Goal: Task Accomplishment & Management: Manage account settings

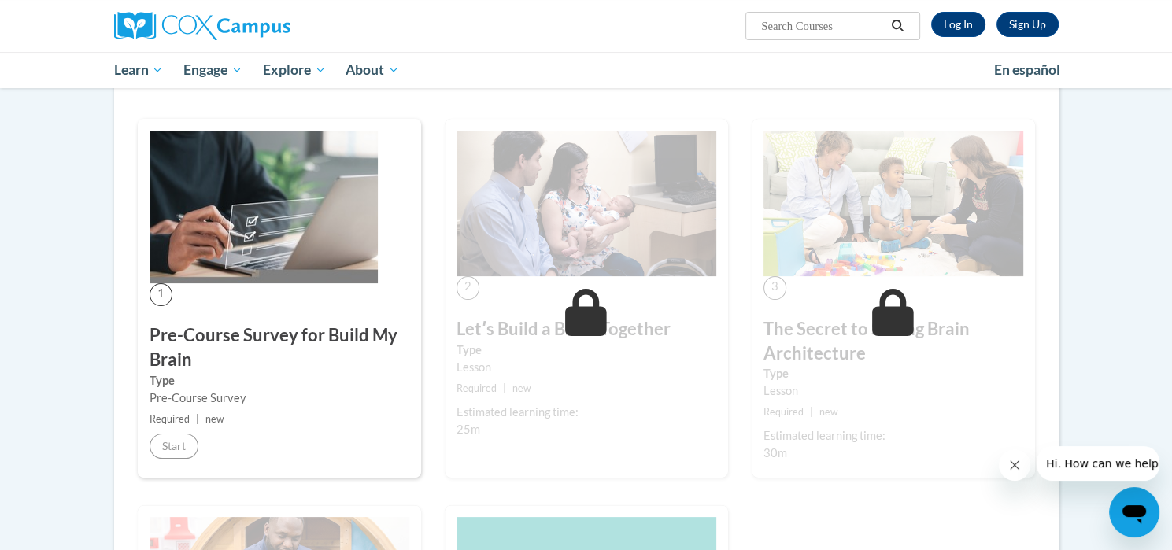
scroll to position [315, 0]
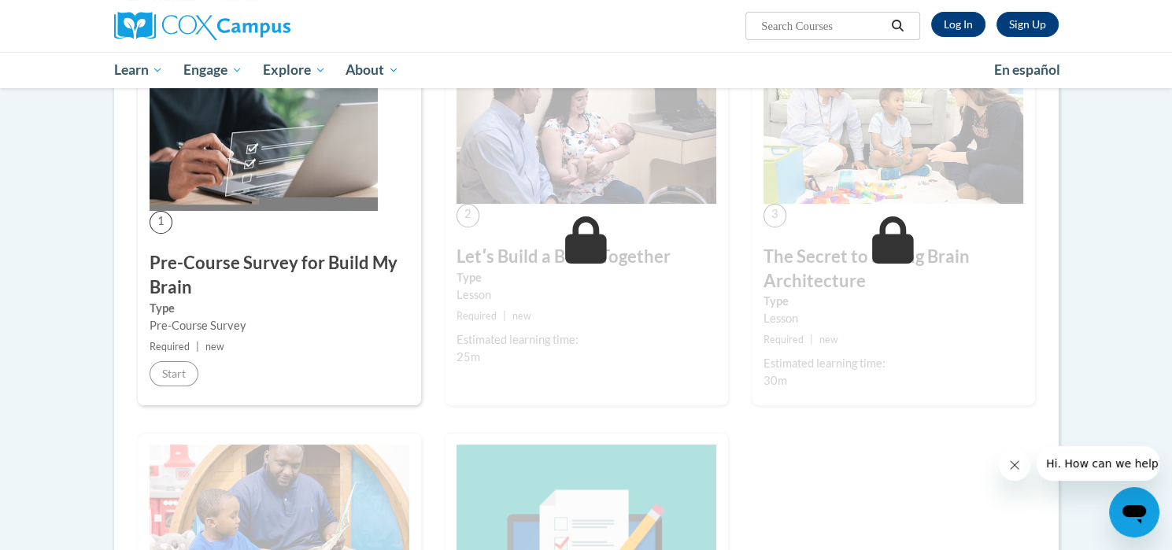
drag, startPoint x: 727, startPoint y: 426, endPoint x: 719, endPoint y: 427, distance: 8.0
click at [726, 426] on div "2 Letʹs Build a Brain Together Type Lesson Required | new Estimated learning ti…" at bounding box center [586, 239] width 307 height 387
click at [951, 23] on link "Log In" at bounding box center [958, 24] width 54 height 25
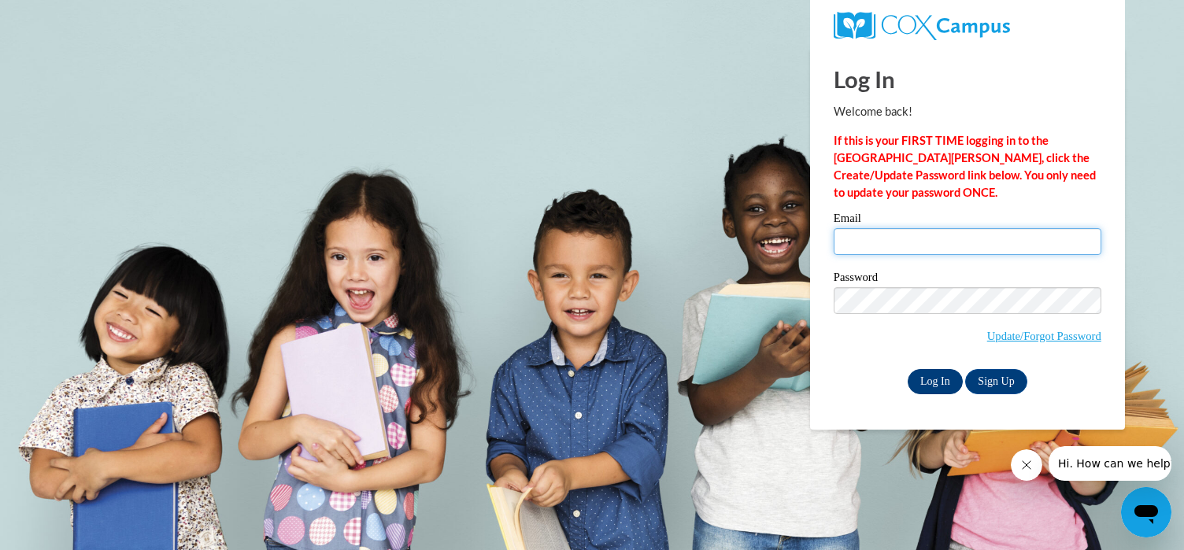
type input "elviraros10@yahoo.es"
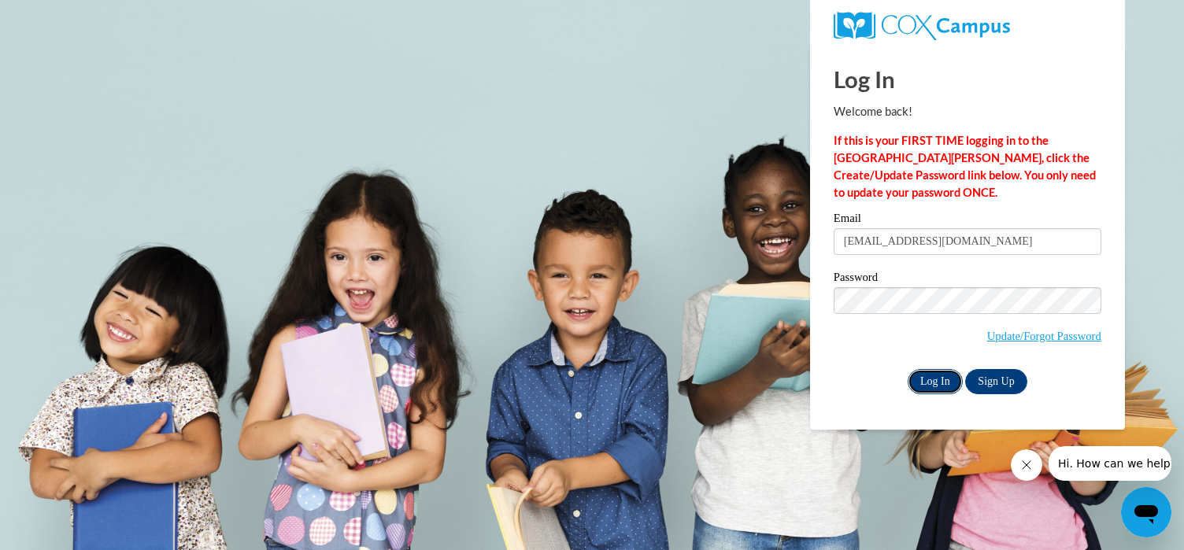
click at [924, 382] on input "Log In" at bounding box center [934, 381] width 55 height 25
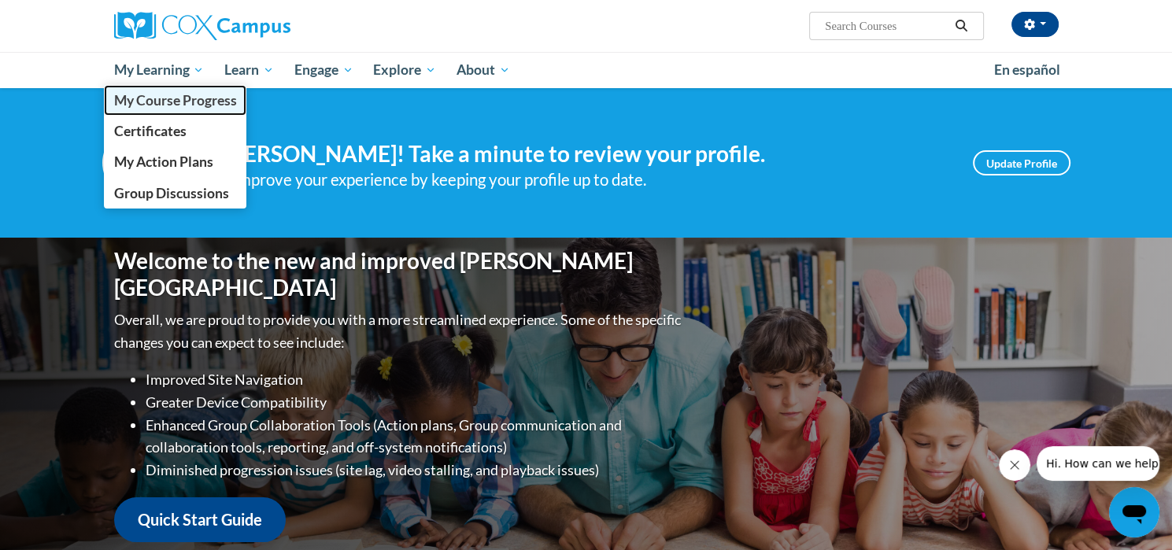
click at [206, 101] on span "My Course Progress" at bounding box center [174, 100] width 123 height 17
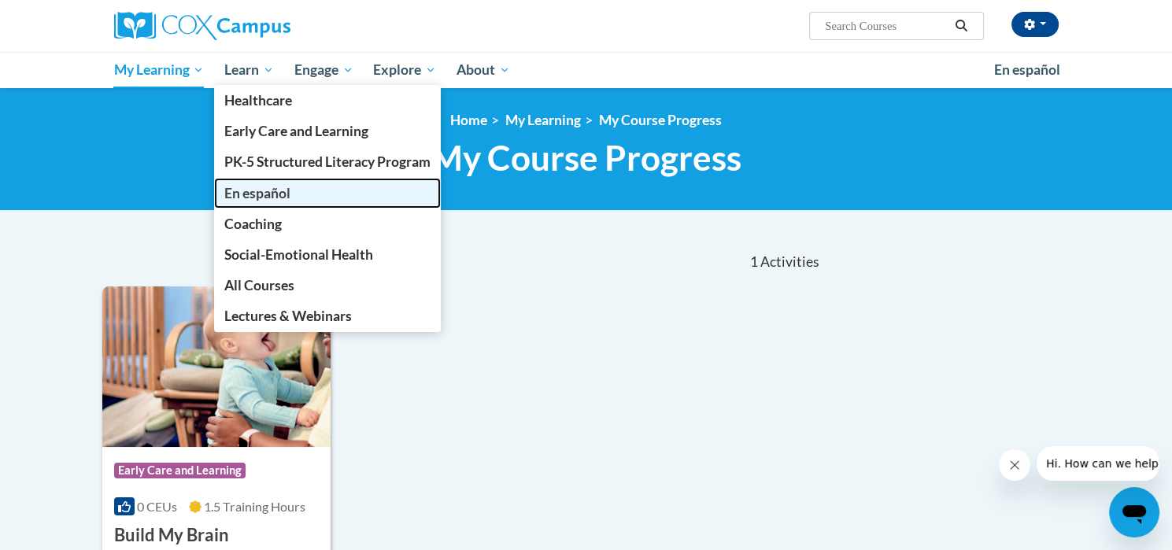
click at [252, 192] on span "En español" at bounding box center [257, 193] width 66 height 17
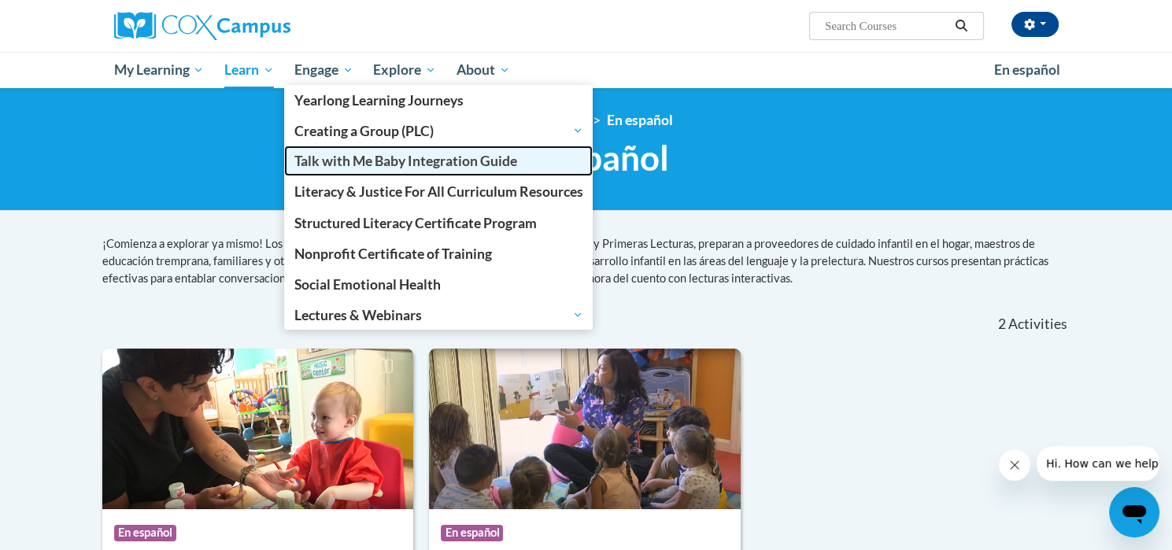
click at [408, 161] on span "Talk with Me Baby Integration Guide" at bounding box center [405, 161] width 223 height 17
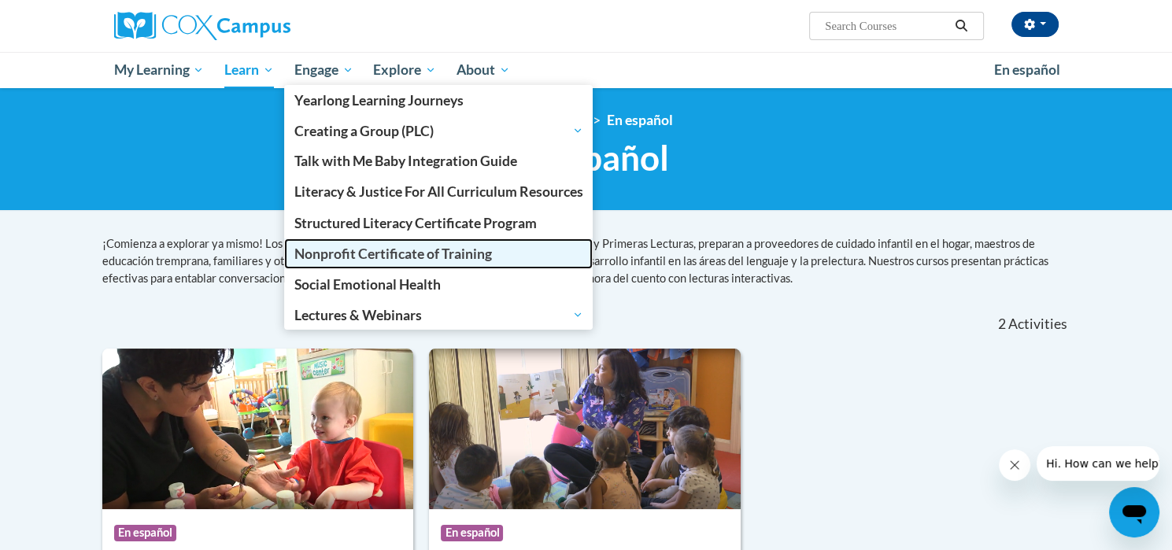
click at [423, 253] on span "Nonprofit Certificate of Training" at bounding box center [393, 254] width 198 height 17
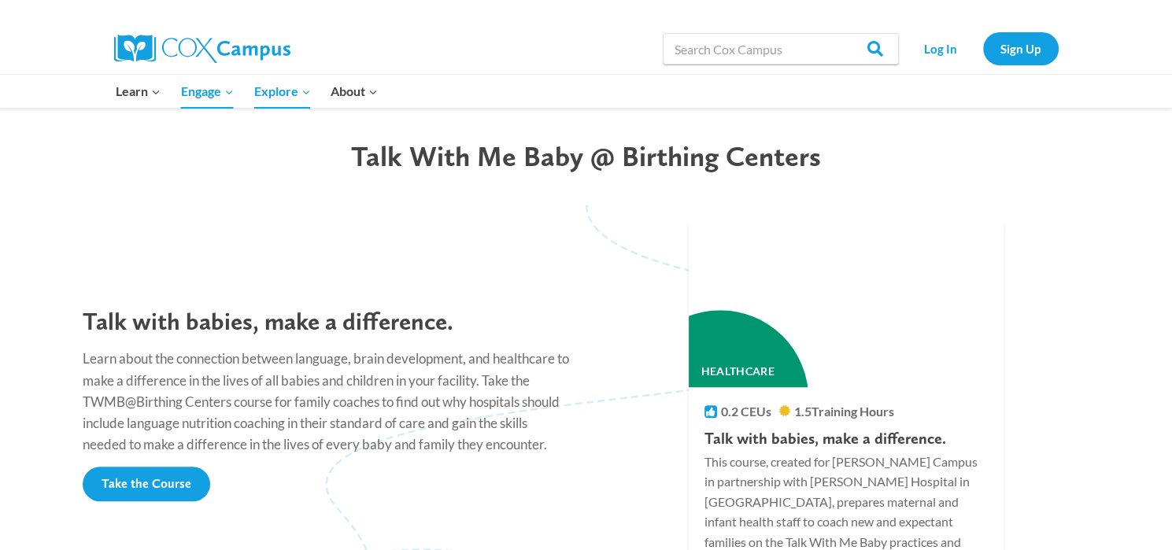
scroll to position [1417, 0]
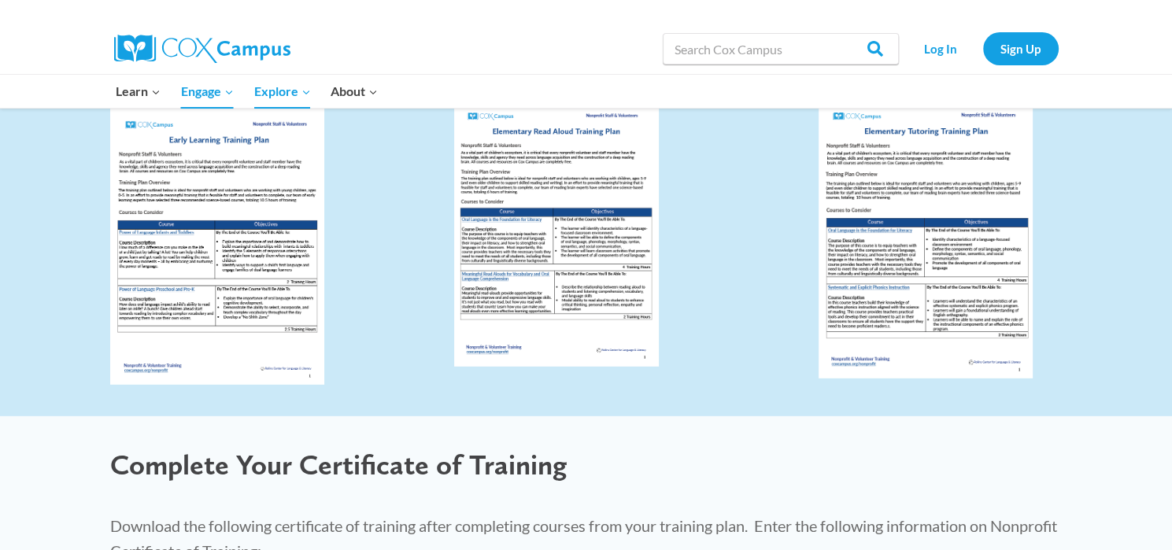
scroll to position [4328, 0]
